Goal: Task Accomplishment & Management: Use online tool/utility

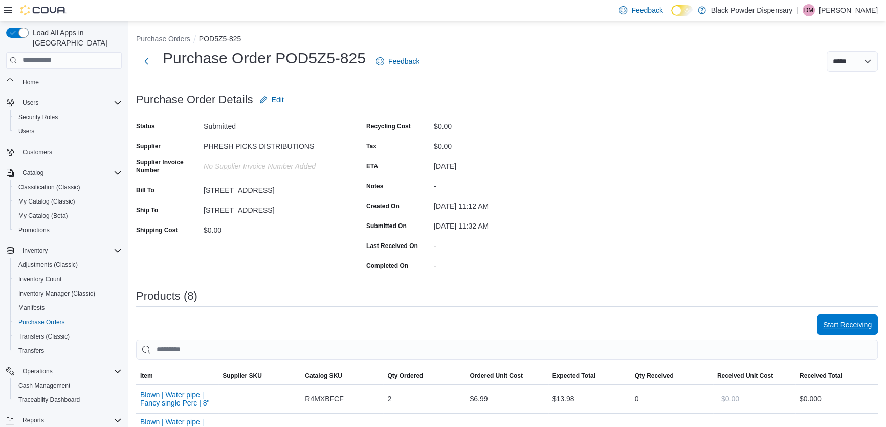
click at [864, 322] on span "Start Receiving" at bounding box center [847, 325] width 49 height 10
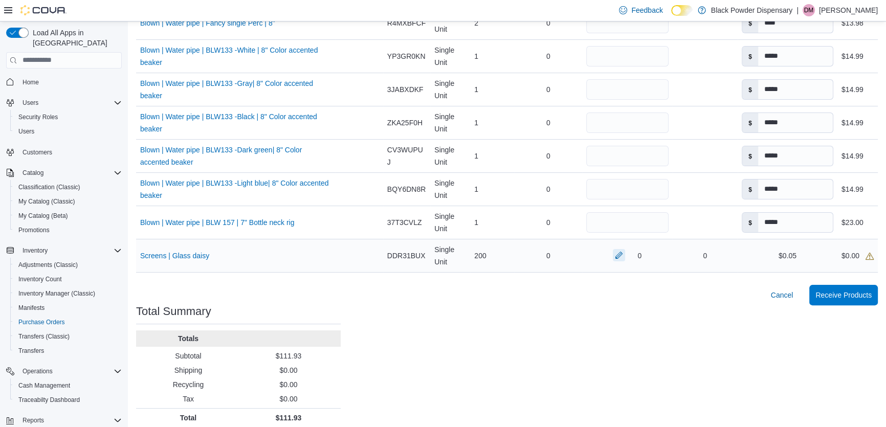
scroll to position [329, 0]
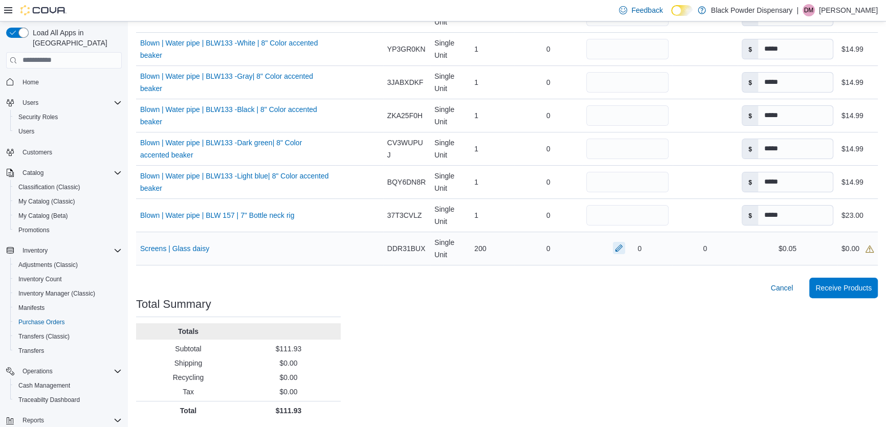
click at [613, 249] on button "button" at bounding box center [619, 248] width 12 height 12
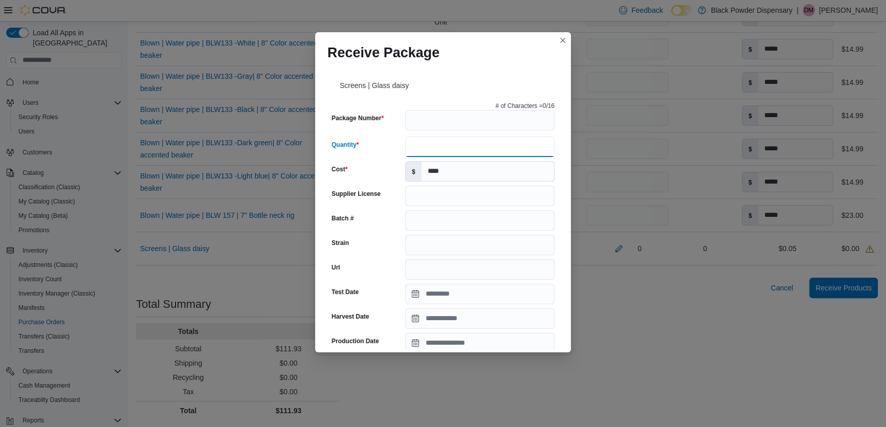
click at [440, 147] on input "Quantity" at bounding box center [479, 147] width 149 height 20
type input "***"
click at [567, 39] on button "Closes this modal window" at bounding box center [562, 40] width 12 height 12
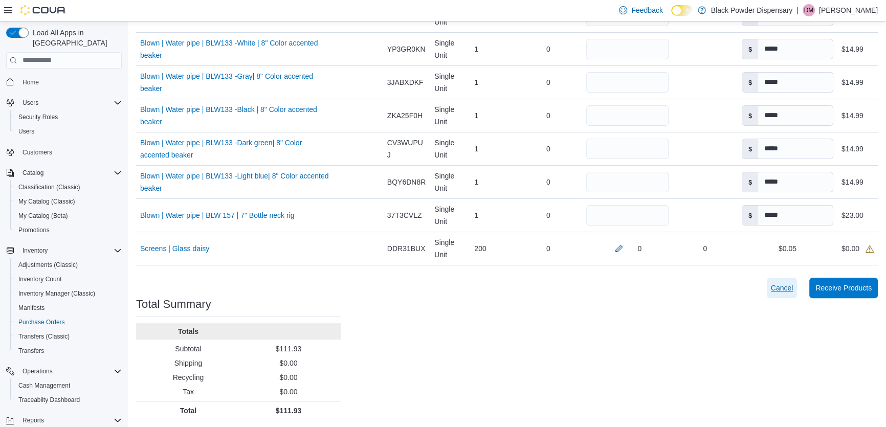
click at [786, 286] on span "Cancel" at bounding box center [782, 288] width 22 height 10
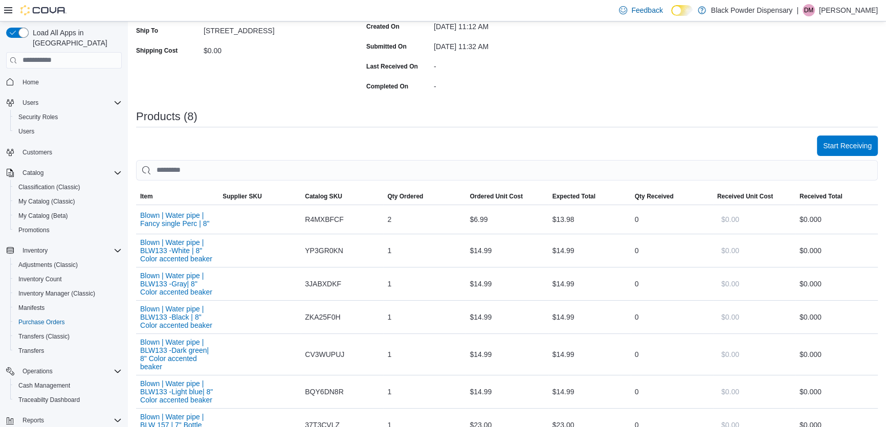
scroll to position [186, 0]
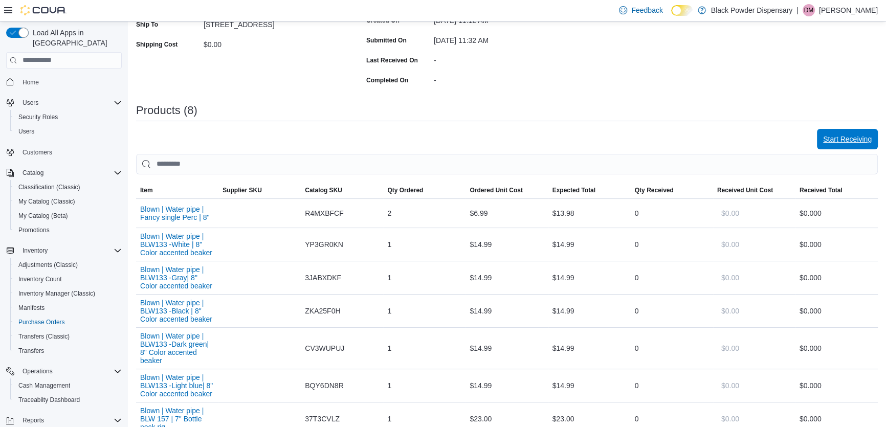
click at [861, 140] on span "Start Receiving" at bounding box center [847, 139] width 49 height 10
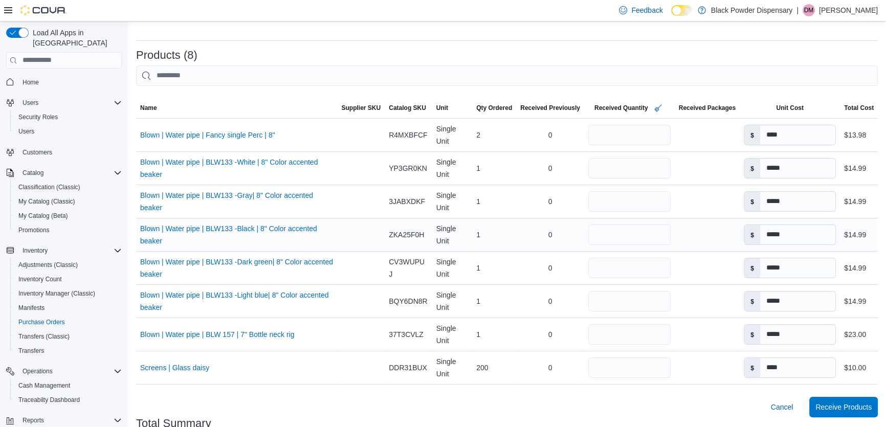
scroll to position [232, 0]
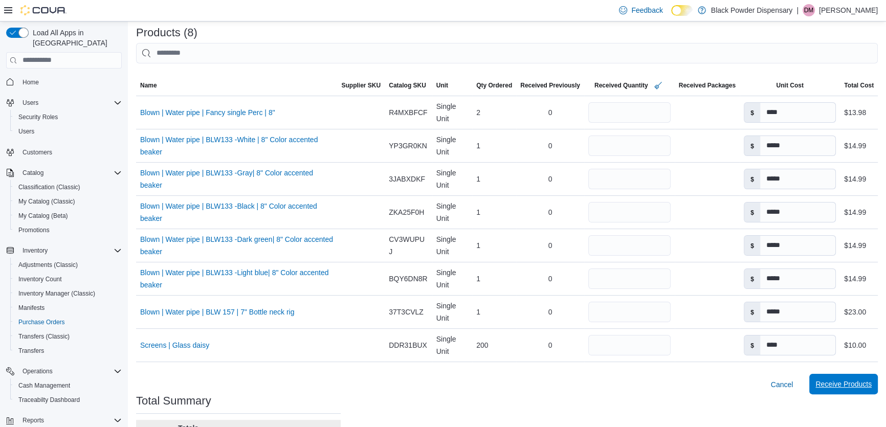
click at [857, 383] on span "Receive Products" at bounding box center [843, 384] width 56 height 10
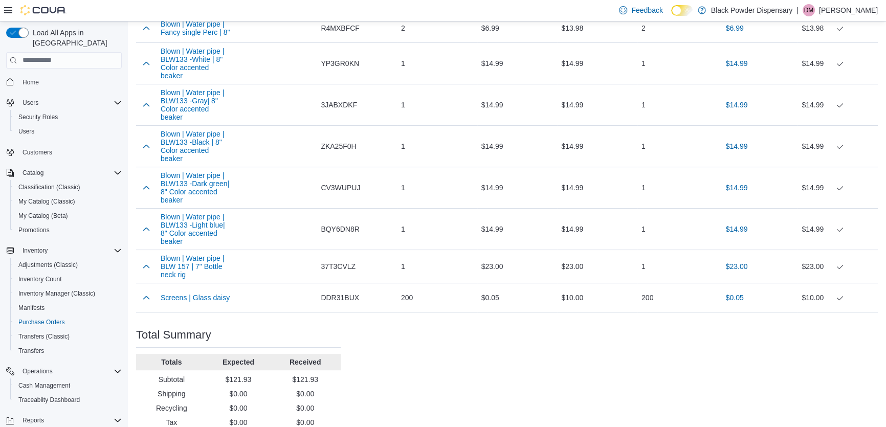
scroll to position [380, 0]
